Goal: Task Accomplishment & Management: Manage account settings

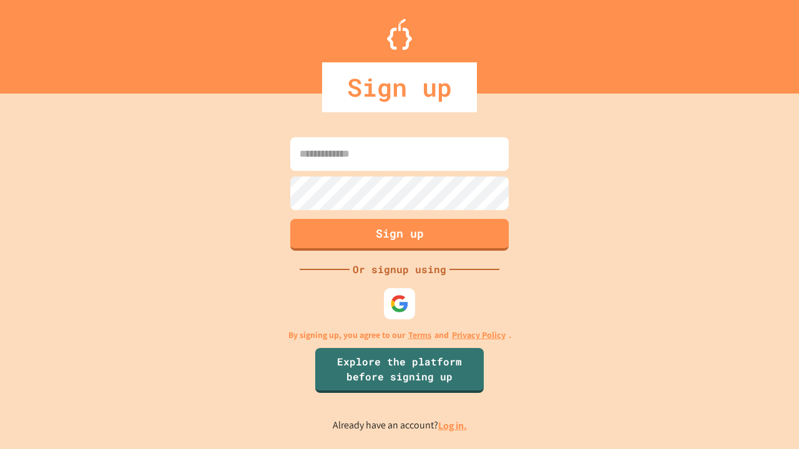
click at [453, 426] on link "Log in." at bounding box center [452, 425] width 29 height 13
